Goal: Task Accomplishment & Management: Use online tool/utility

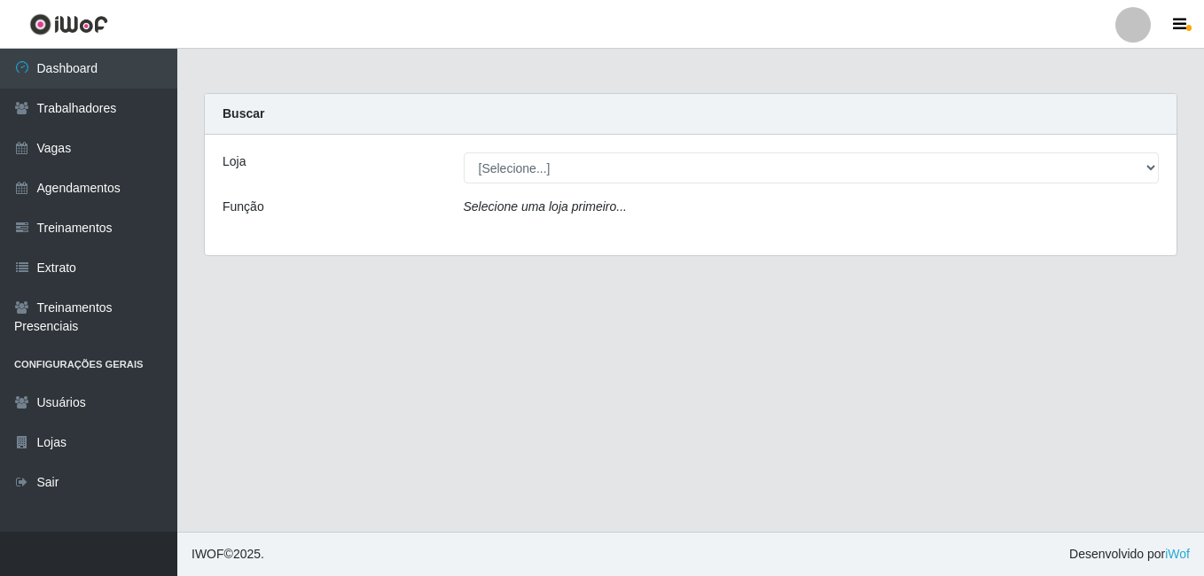
click at [513, 174] on select "[Selecione...] BL Importadora" at bounding box center [812, 168] width 696 height 31
select select "259"
click at [464, 153] on select "[Selecione...] BL Importadora" at bounding box center [812, 168] width 696 height 31
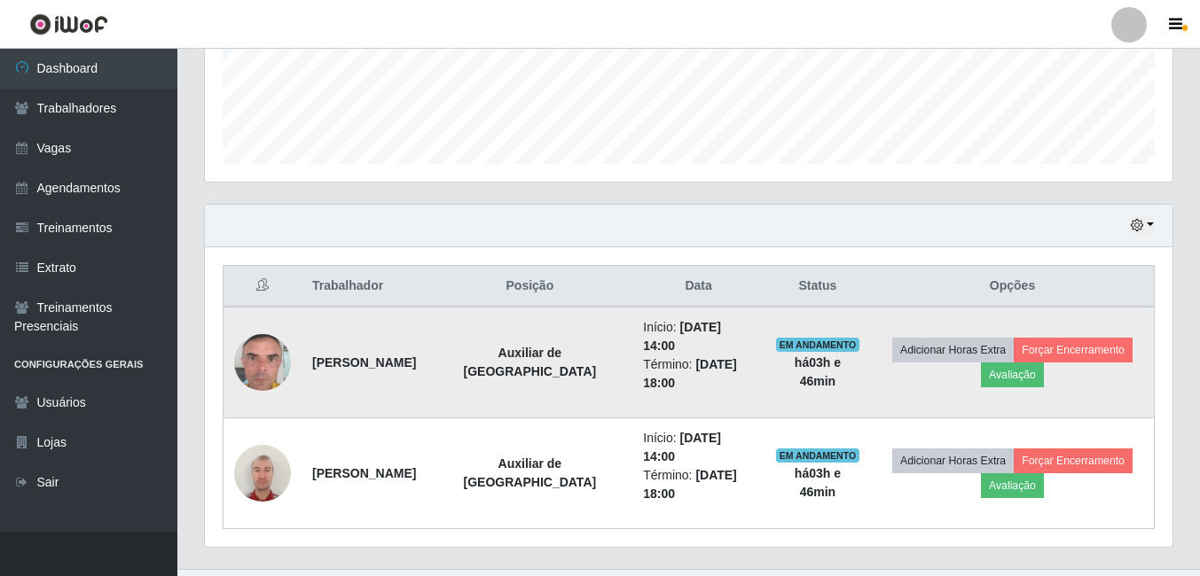
scroll to position [368, 967]
click at [1042, 345] on button "Forçar Encerramento" at bounding box center [1073, 350] width 119 height 25
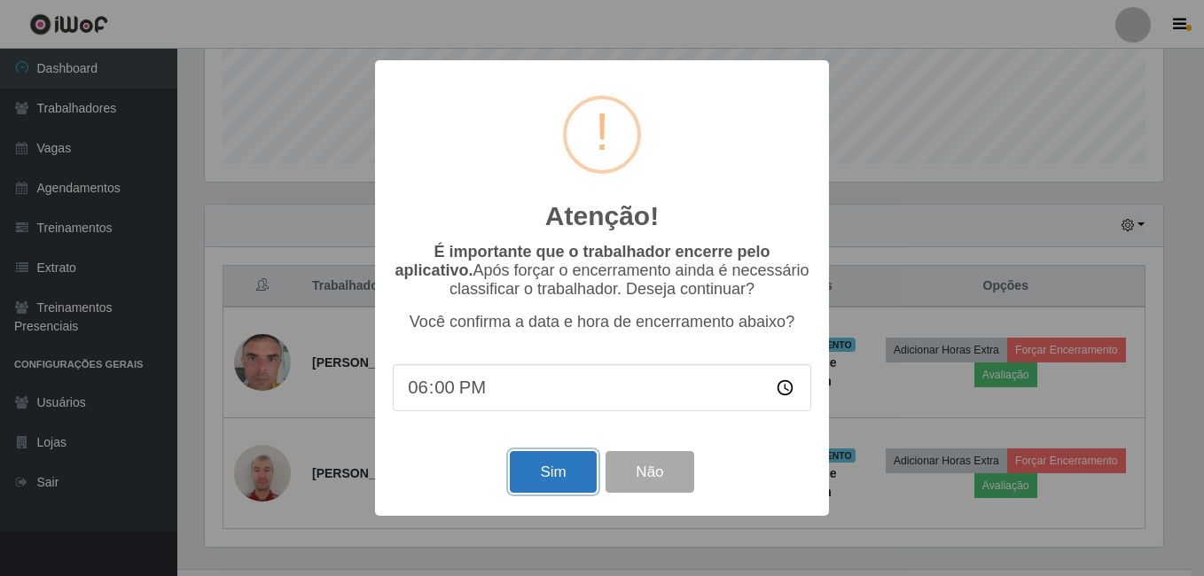
click at [535, 479] on button "Sim" at bounding box center [553, 472] width 86 height 42
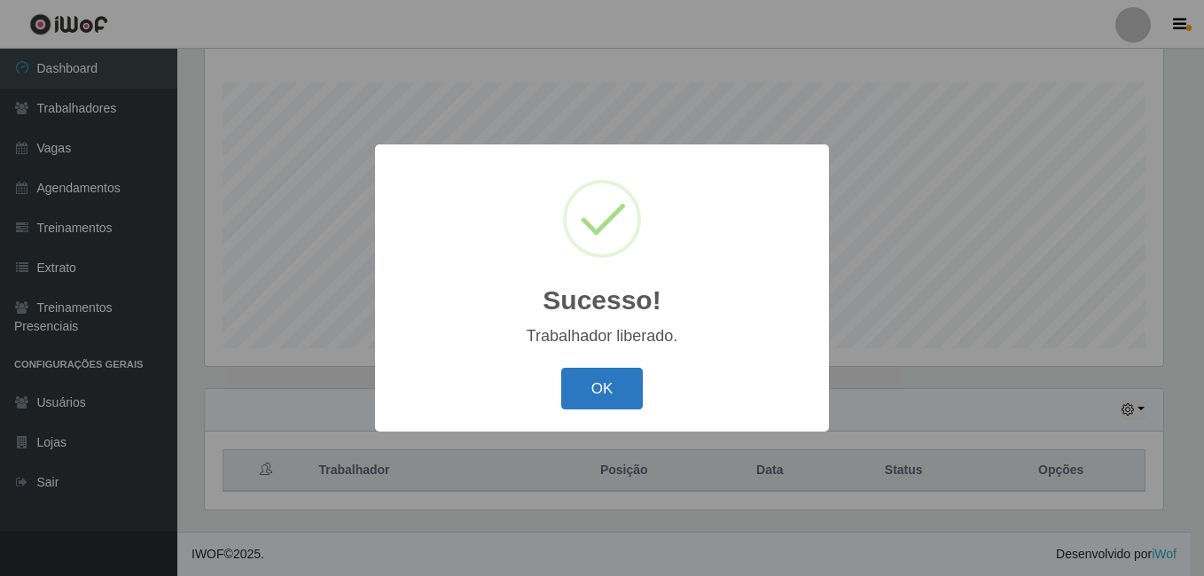
click at [607, 380] on button "OK" at bounding box center [602, 389] width 82 height 42
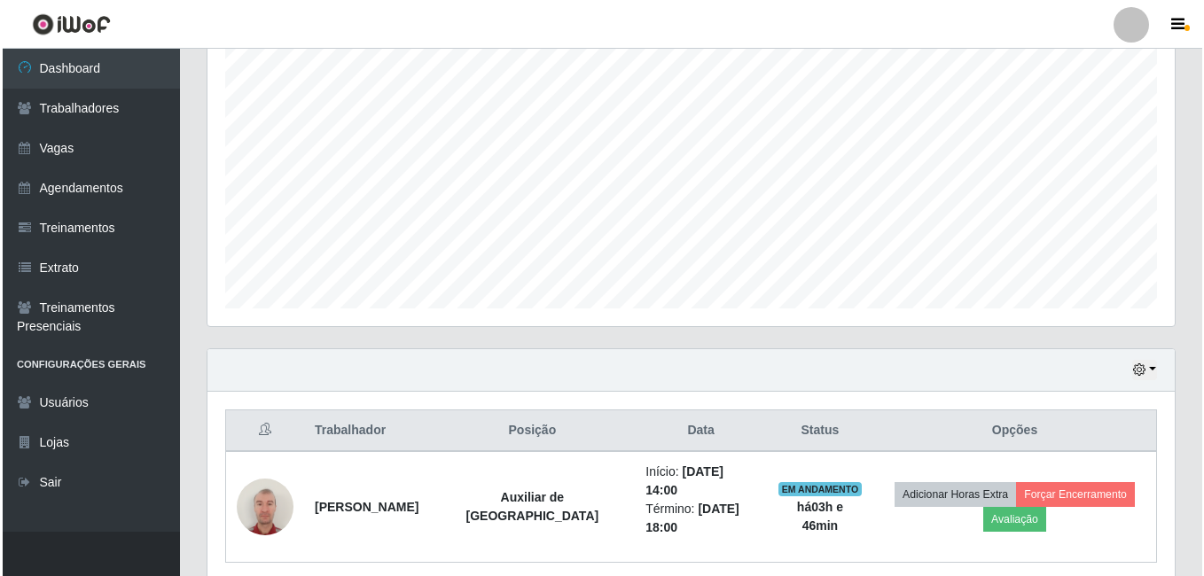
scroll to position [378, 0]
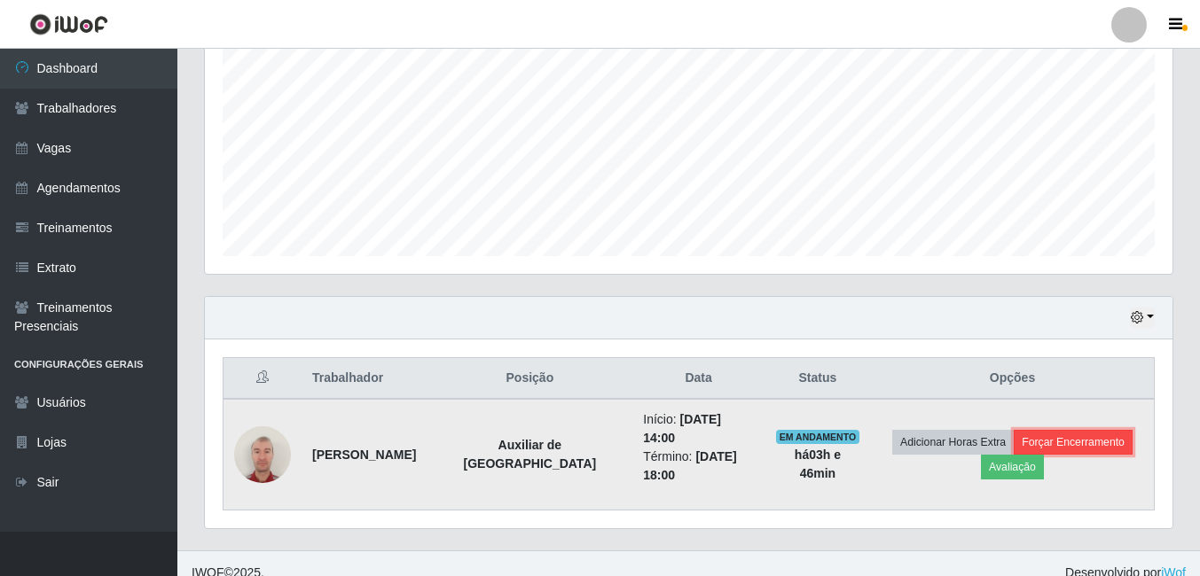
click at [1119, 435] on button "Forçar Encerramento" at bounding box center [1073, 442] width 119 height 25
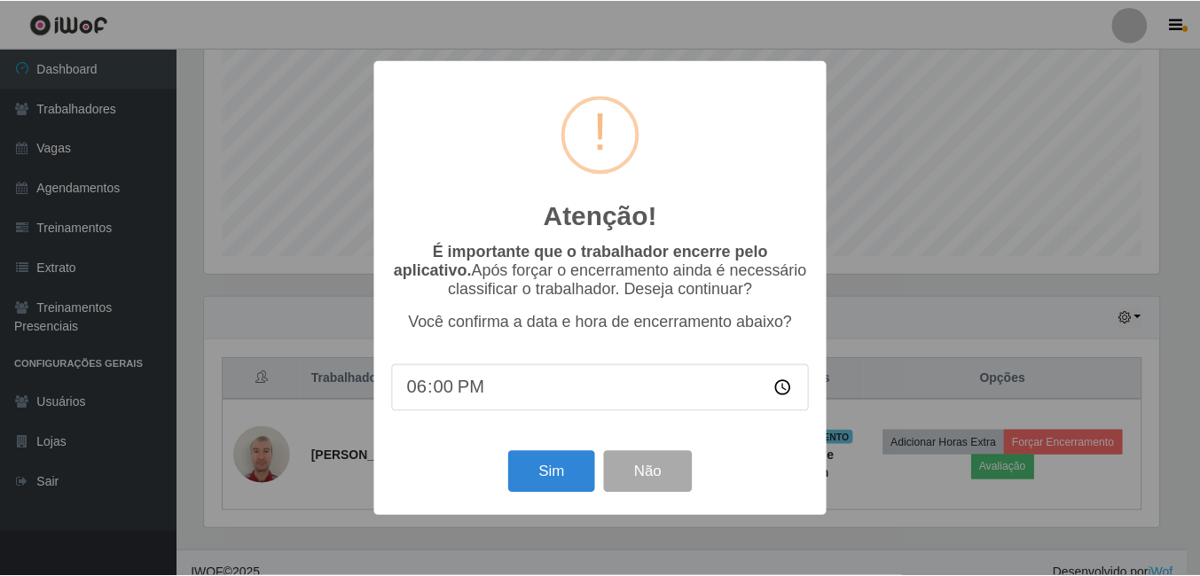
scroll to position [368, 959]
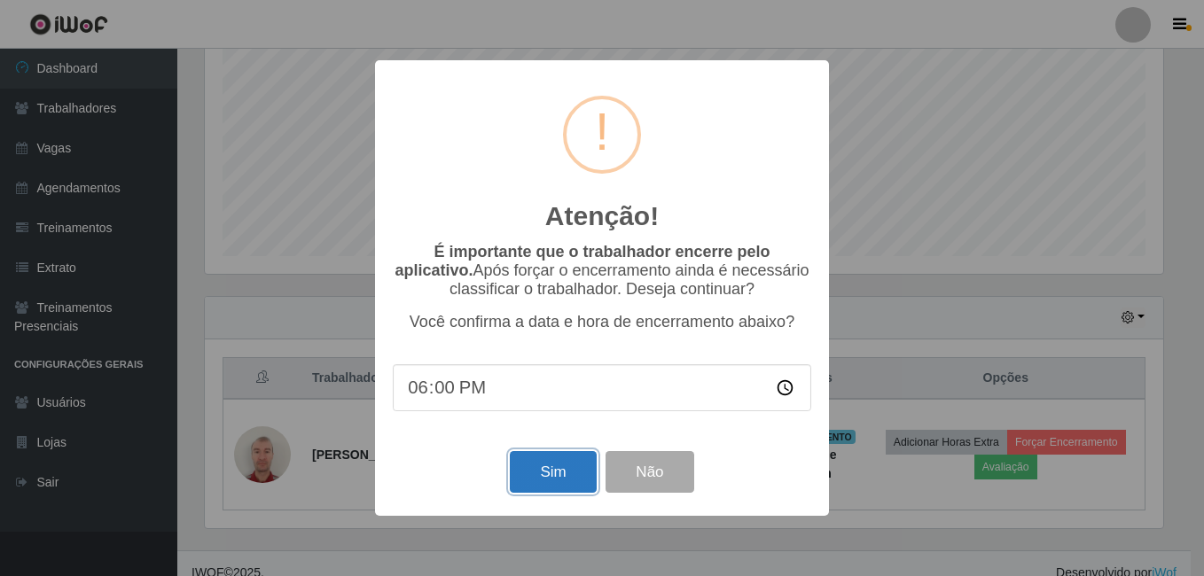
click at [564, 483] on button "Sim" at bounding box center [553, 472] width 86 height 42
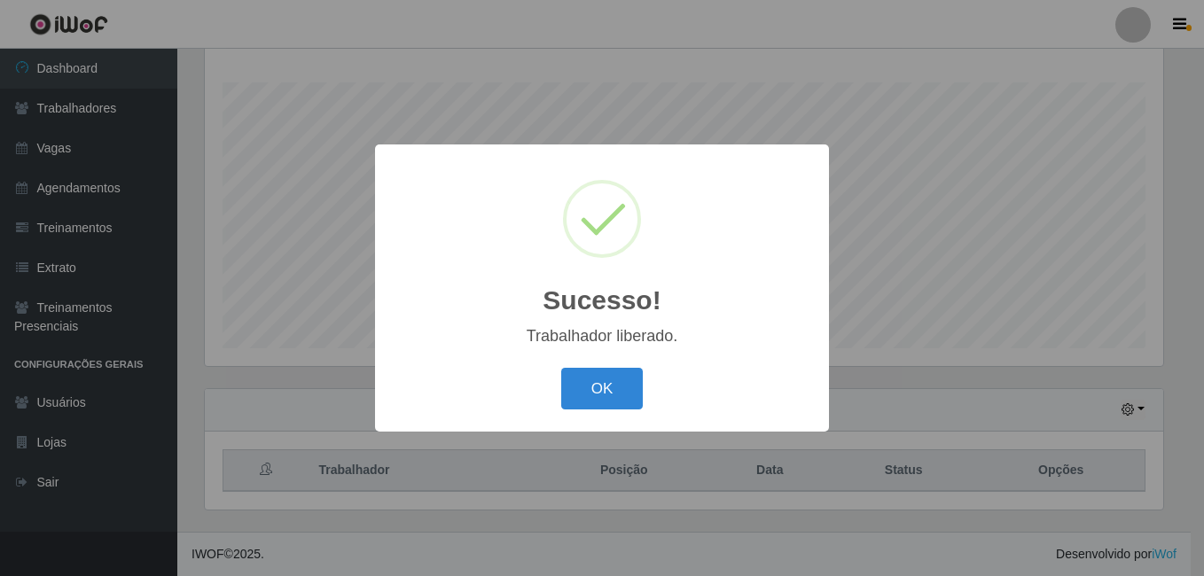
click at [561, 368] on button "OK" at bounding box center [602, 389] width 82 height 42
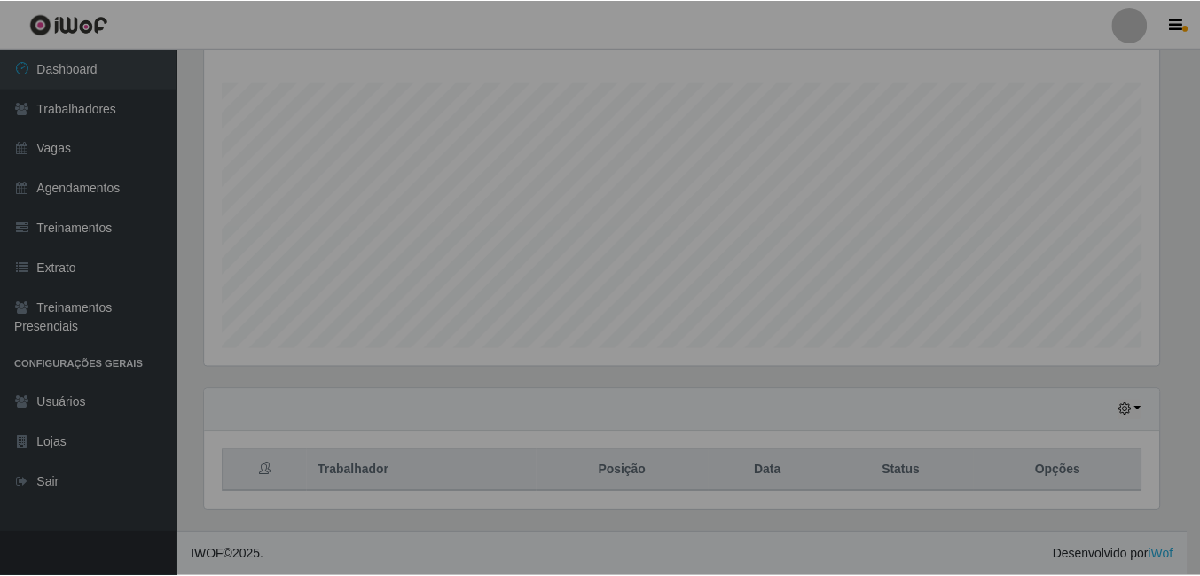
scroll to position [368, 967]
